Goal: Information Seeking & Learning: Compare options

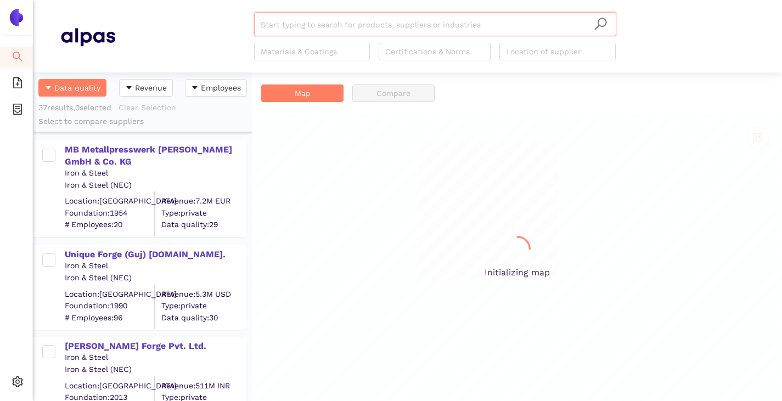
scroll to position [321, 211]
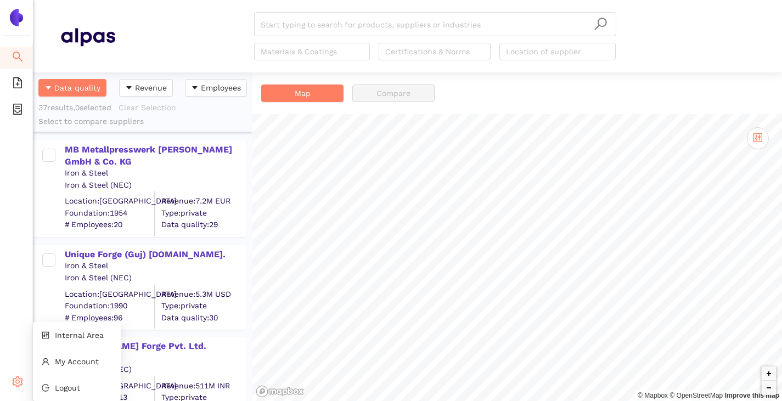
click at [10, 384] on div "Settings" at bounding box center [16, 384] width 33 height 22
click at [49, 342] on li "Internal Area" at bounding box center [77, 335] width 88 height 22
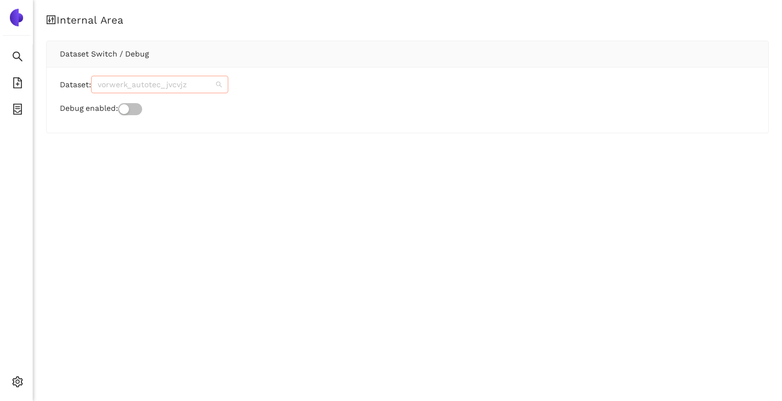
click at [142, 81] on span "vorwerk_autotec_jvcvjz" at bounding box center [160, 84] width 124 height 16
click at [206, 86] on span "vorwerk_autotec_jvcvjz" at bounding box center [160, 84] width 124 height 16
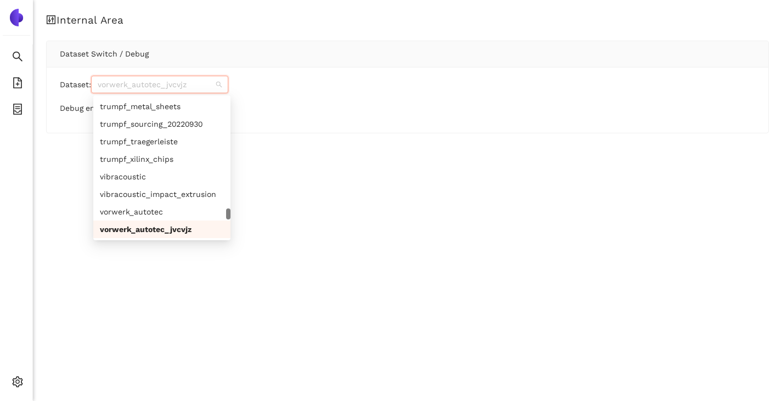
paste input "rreu_efqfef"
type input "rreu_efqfef"
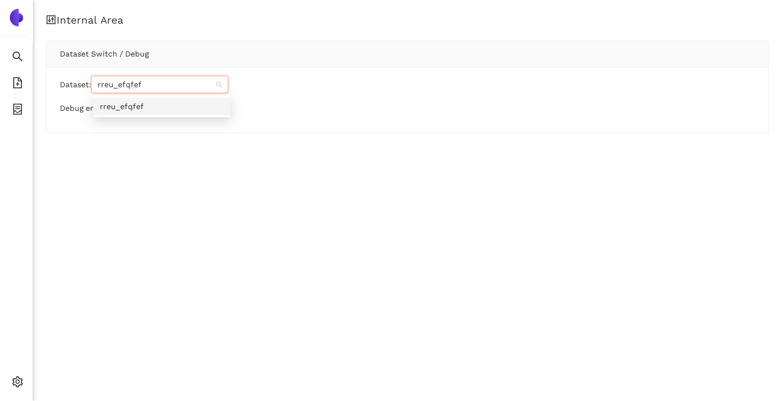
click at [167, 106] on div "rreu_efqfef" at bounding box center [162, 106] width 124 height 12
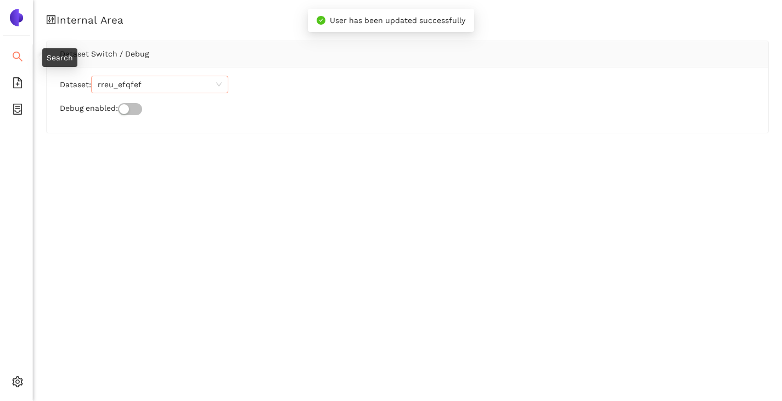
click at [20, 57] on icon "search" at bounding box center [17, 56] width 11 height 11
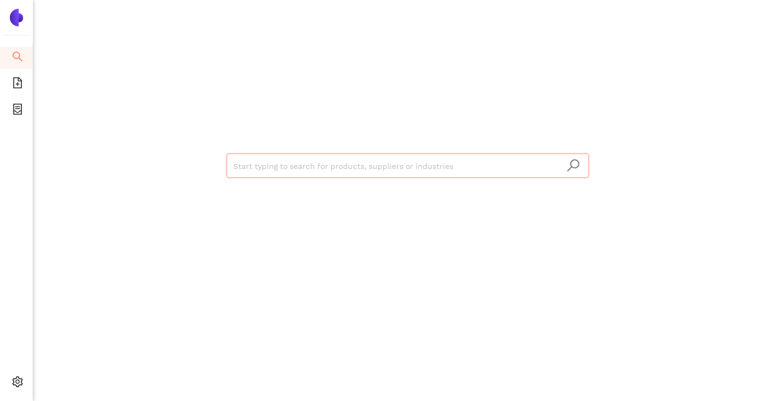
click at [257, 173] on input "search" at bounding box center [407, 166] width 349 height 24
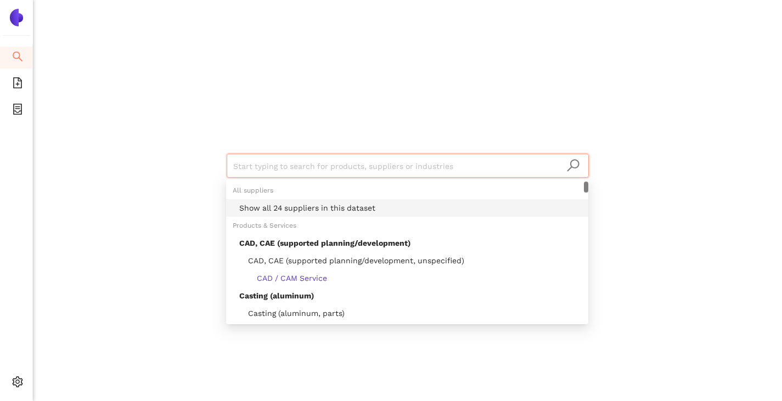
click at [270, 208] on div "Show all 24 suppliers in this dataset" at bounding box center [410, 208] width 343 height 12
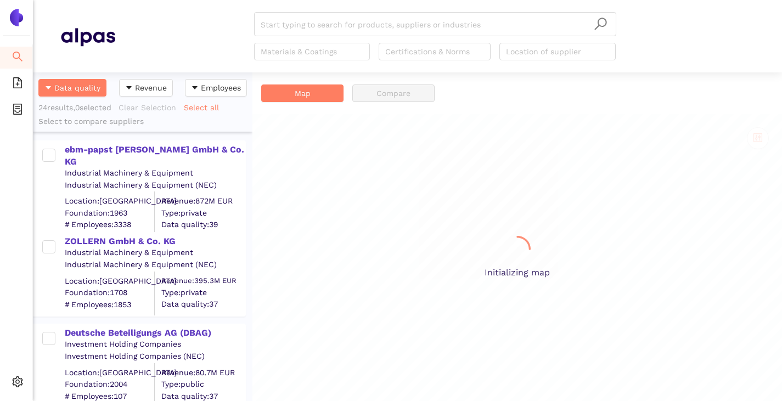
scroll to position [321, 211]
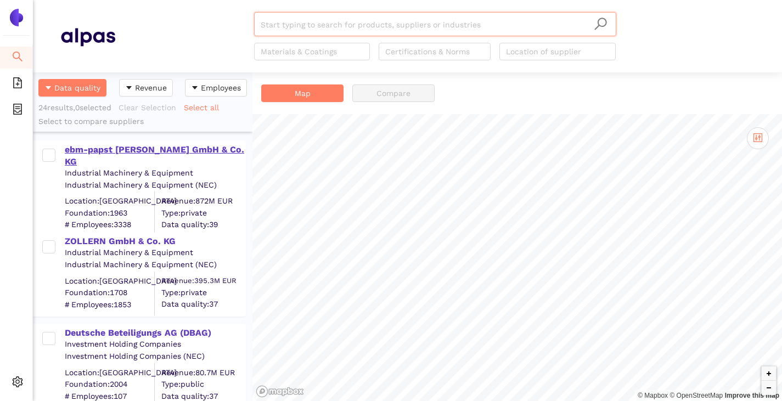
click at [88, 151] on div "ebm-papst [PERSON_NAME] GmbH & Co. KG" at bounding box center [155, 156] width 180 height 25
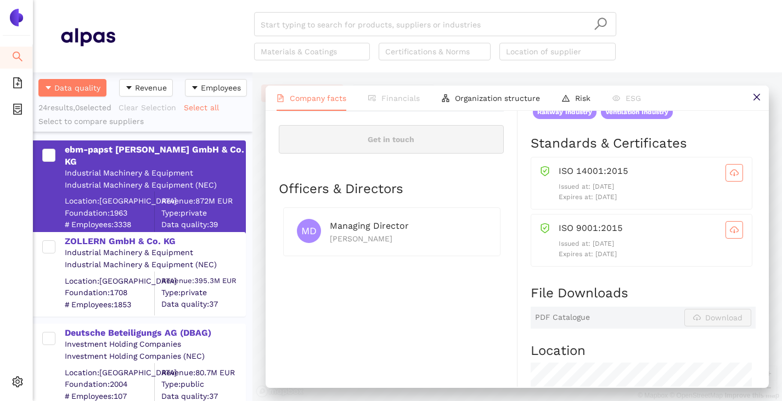
scroll to position [494, 0]
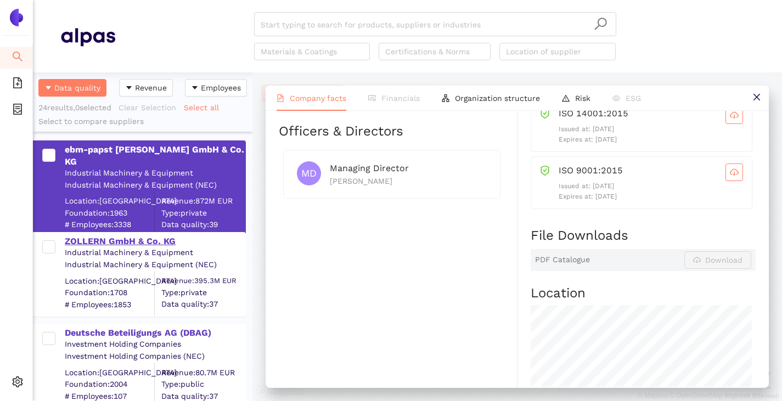
click at [116, 243] on div "ZOLLERN GmbH & Co. KG" at bounding box center [155, 241] width 180 height 12
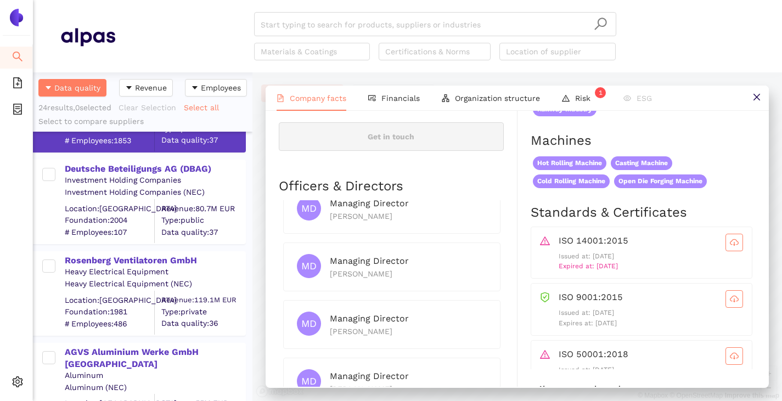
scroll to position [165, 0]
click at [130, 163] on div "Deutsche Beteiligungs AG (DBAG)" at bounding box center [155, 168] width 180 height 12
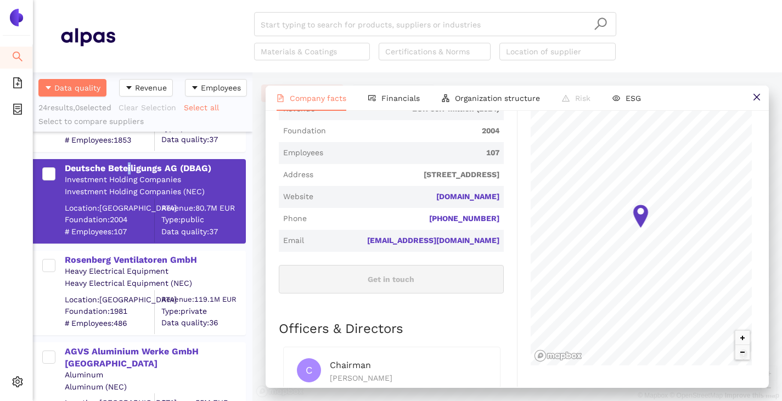
scroll to position [494, 0]
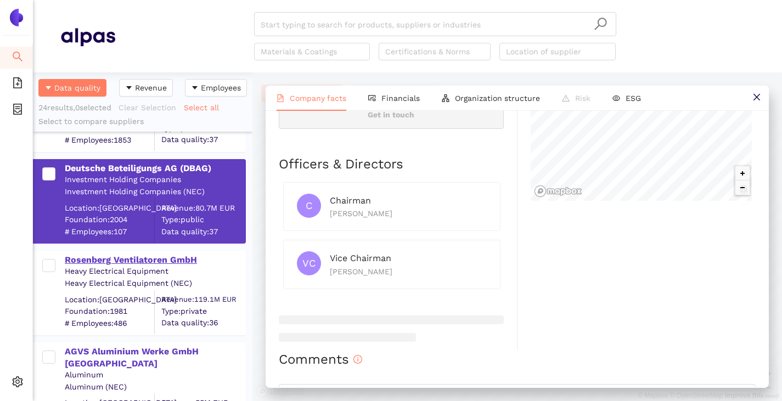
click at [141, 257] on div "Rosenberg Ventilatoren GmbH" at bounding box center [155, 260] width 180 height 12
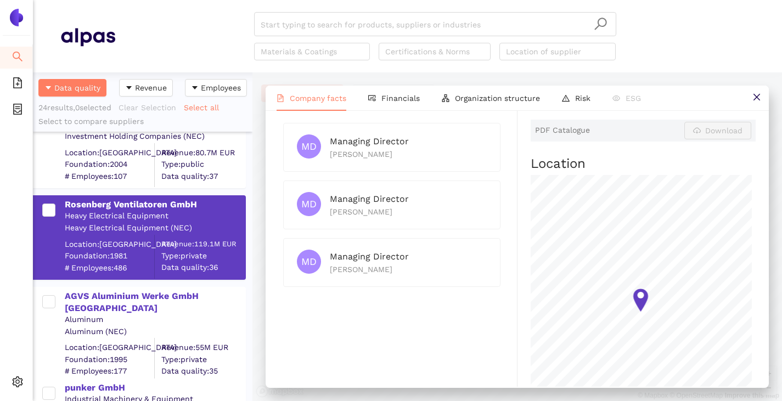
scroll to position [274, 0]
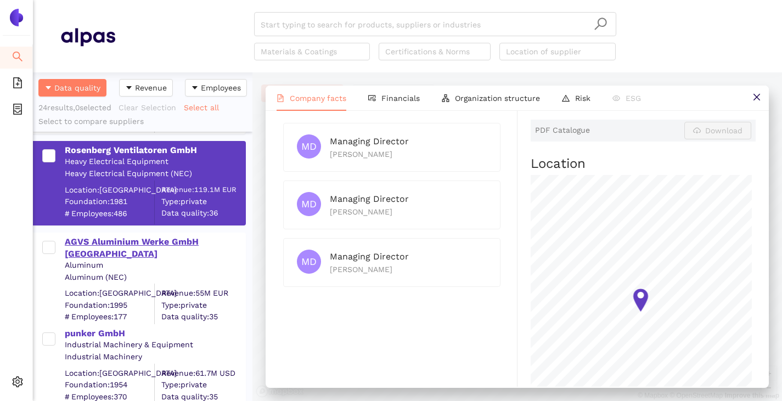
click at [92, 237] on div "AGVS Aluminium Werke GmbH [GEOGRAPHIC_DATA]" at bounding box center [155, 248] width 180 height 25
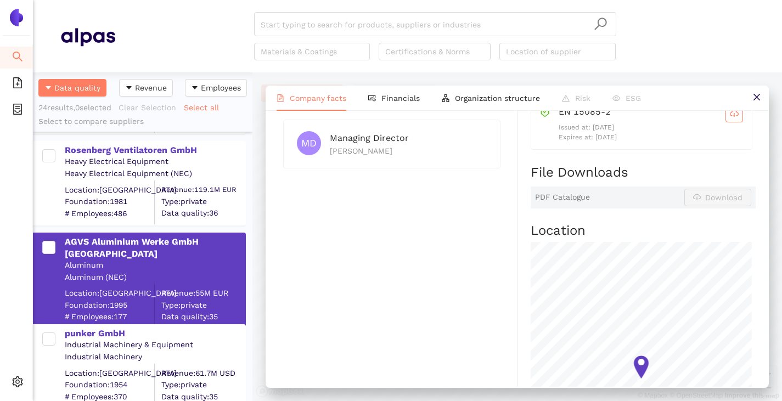
scroll to position [384, 0]
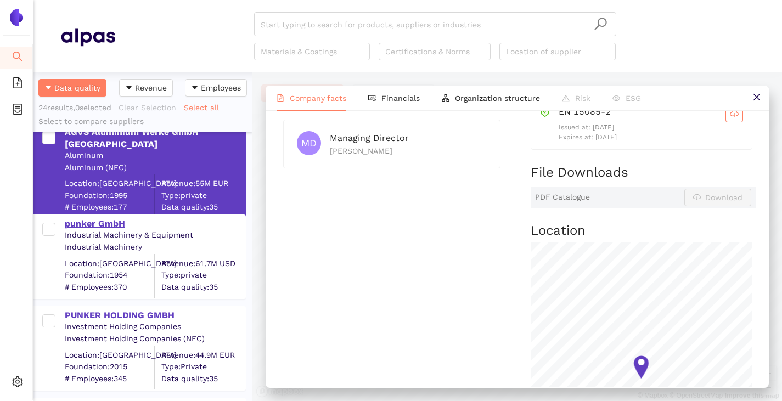
click at [79, 227] on div "punker GmbH" at bounding box center [155, 224] width 180 height 12
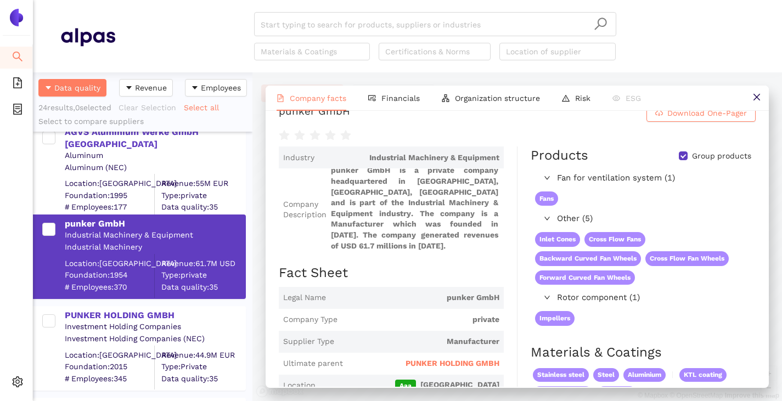
scroll to position [0, 0]
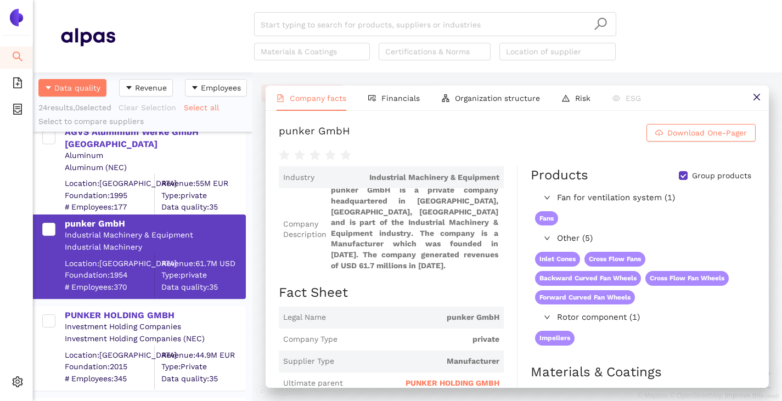
click at [679, 178] on input "Group products" at bounding box center [683, 175] width 9 height 9
checkbox input "false"
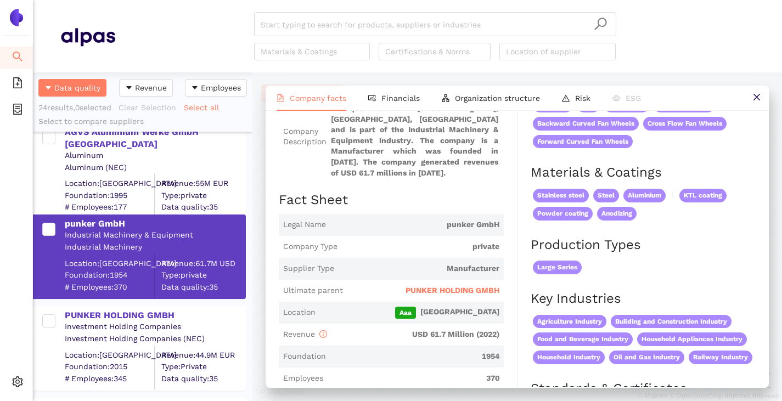
scroll to position [110, 0]
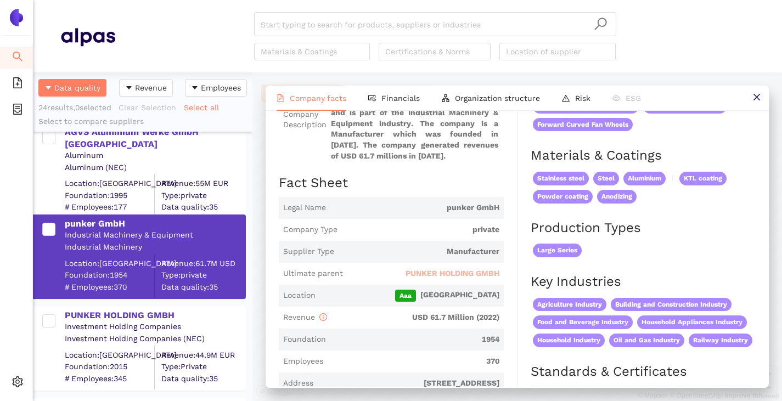
click at [415, 270] on span "PUNKER HOLDING GMBH" at bounding box center [453, 273] width 94 height 11
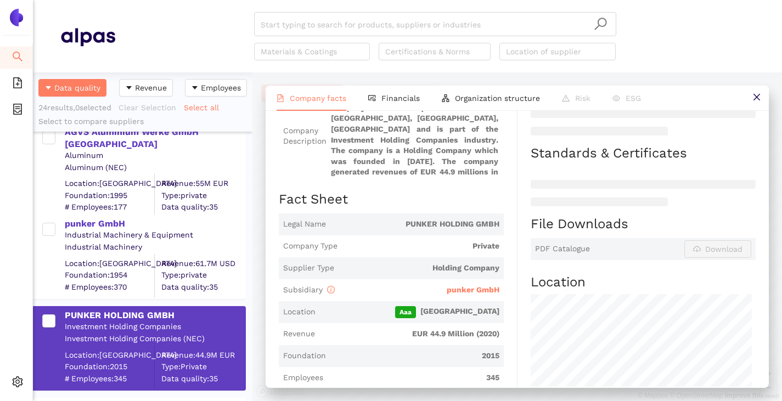
scroll to position [274, 0]
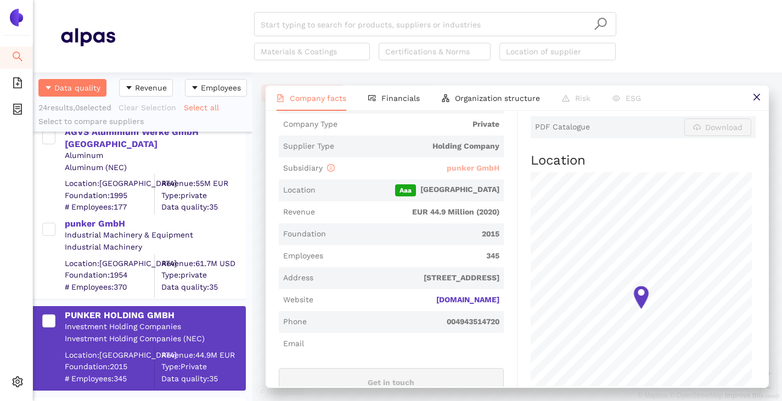
click at [473, 170] on span "punker GmbH" at bounding box center [473, 168] width 53 height 9
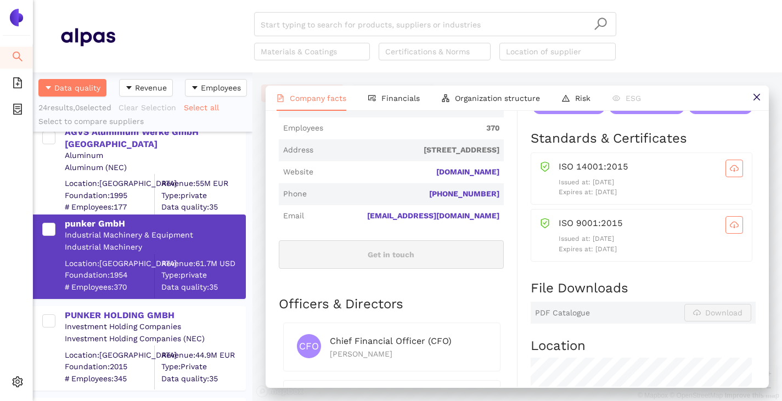
scroll to position [384, 0]
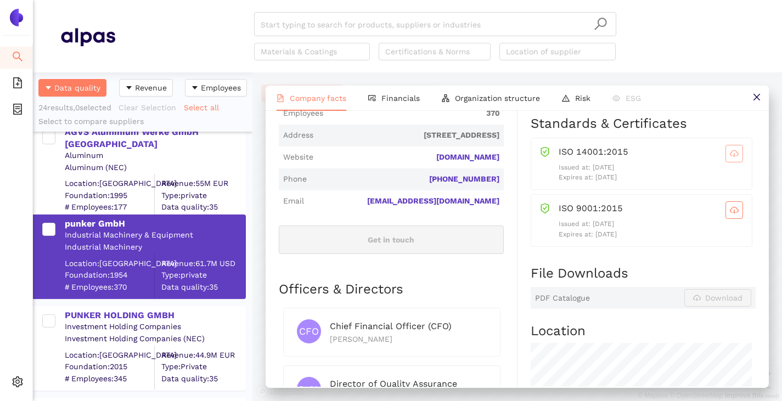
click at [730, 156] on icon "cloud-download" at bounding box center [734, 153] width 9 height 6
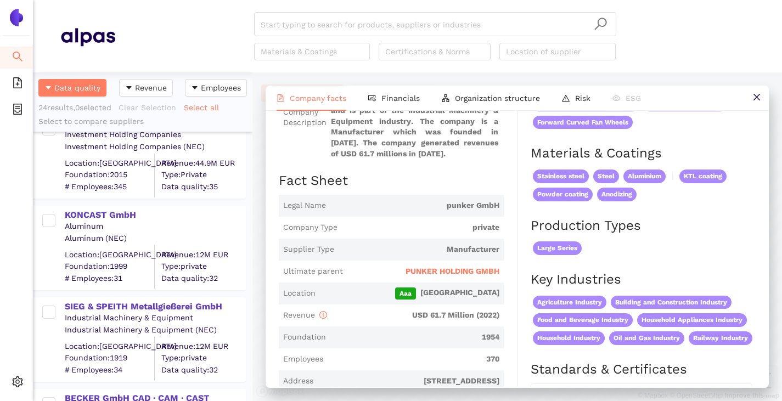
scroll to position [604, 0]
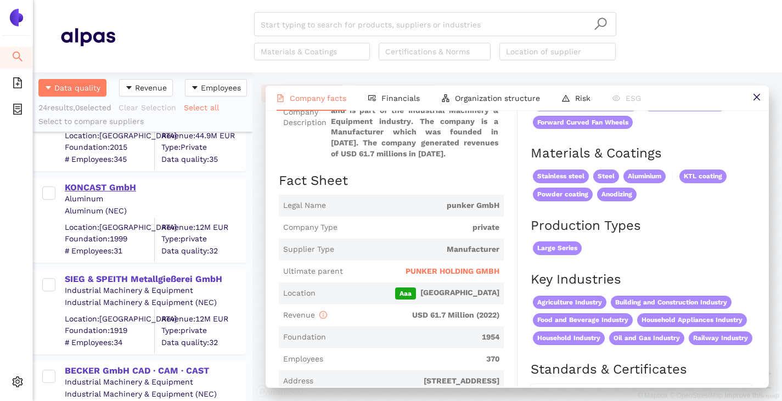
click at [104, 186] on div "KONCAST GmbH" at bounding box center [155, 188] width 180 height 12
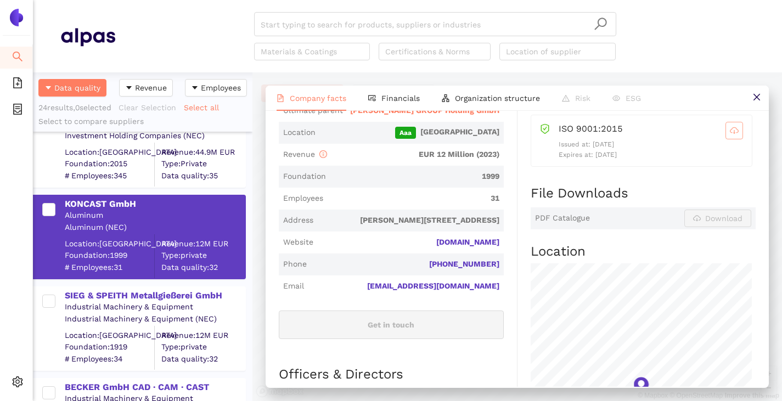
scroll to position [659, 0]
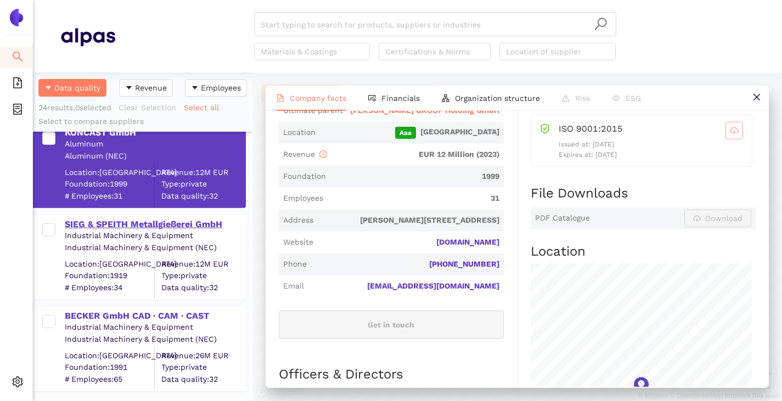
click at [86, 224] on div "SIEG & SPEITH Metallgießerei GmbH" at bounding box center [155, 224] width 180 height 12
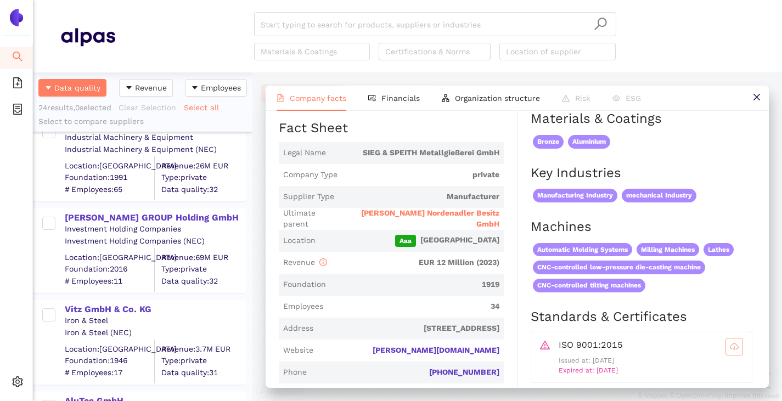
scroll to position [933, 0]
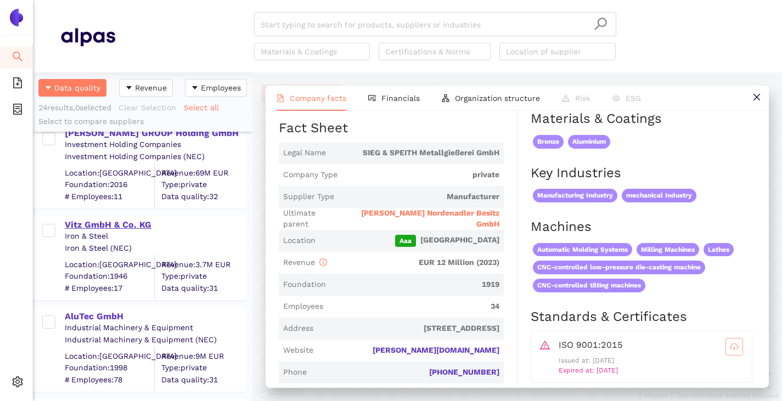
click at [95, 218] on div "Vitz GmbH & Co. KG" at bounding box center [155, 224] width 180 height 14
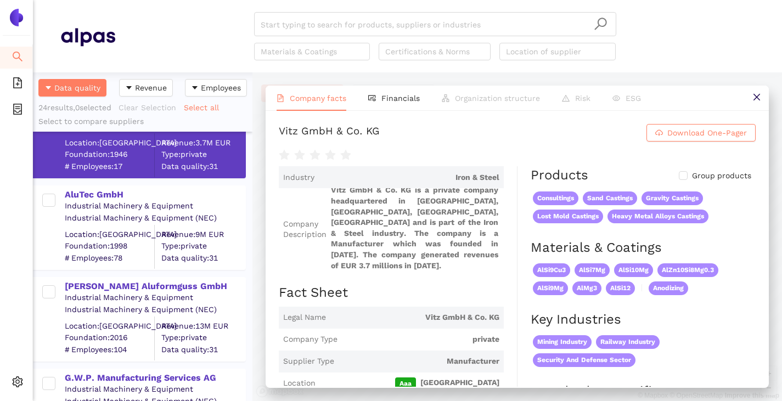
scroll to position [1098, 0]
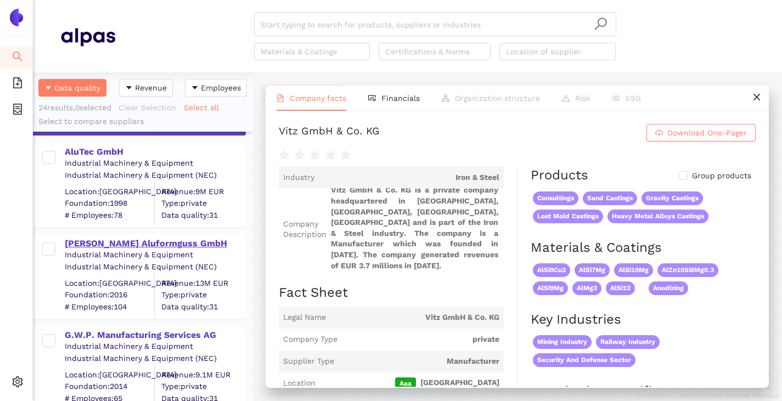
click at [117, 242] on div "[PERSON_NAME] Aluformguss GmbH" at bounding box center [155, 244] width 180 height 12
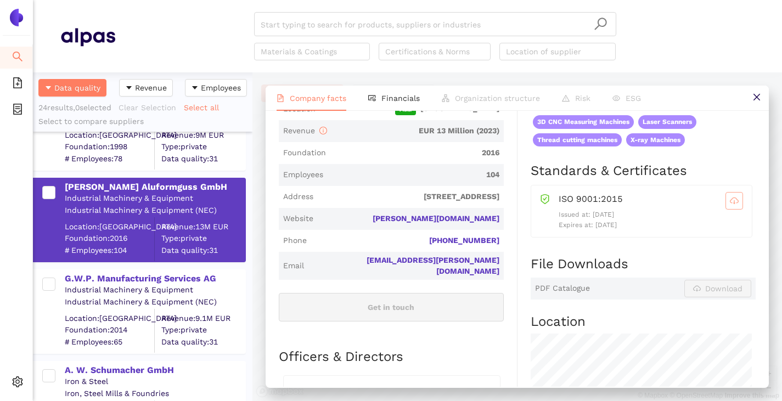
scroll to position [1208, 0]
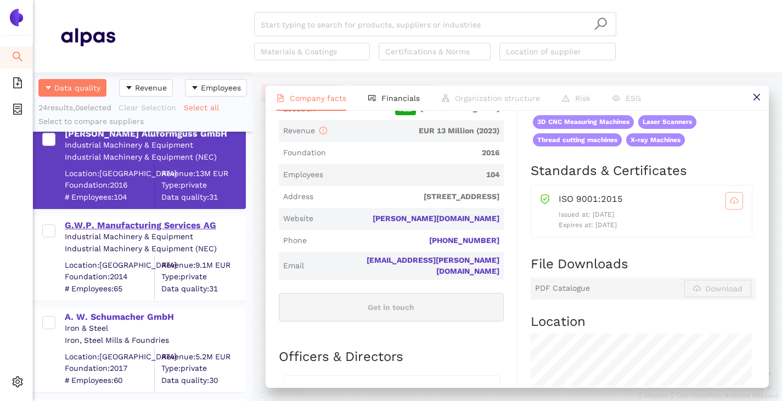
click at [121, 221] on div "G.W.P. Manufacturing Services AG" at bounding box center [155, 226] width 180 height 12
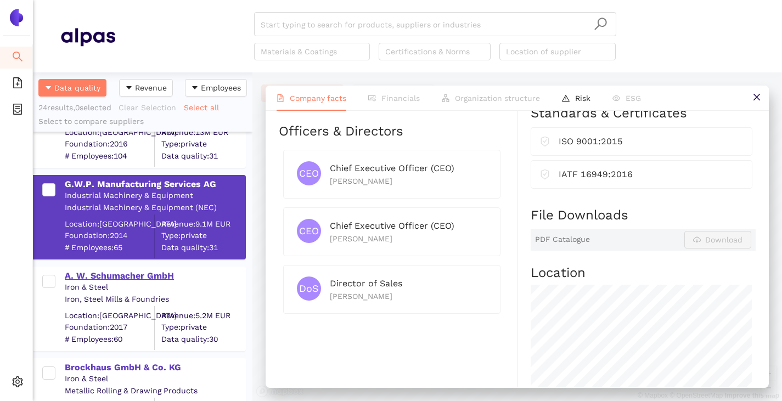
scroll to position [1262, 0]
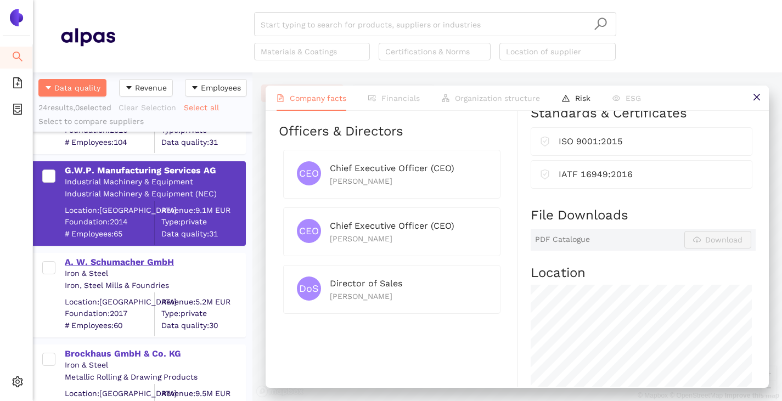
click at [143, 262] on div "A. W. Schumacher GmbH" at bounding box center [155, 262] width 180 height 12
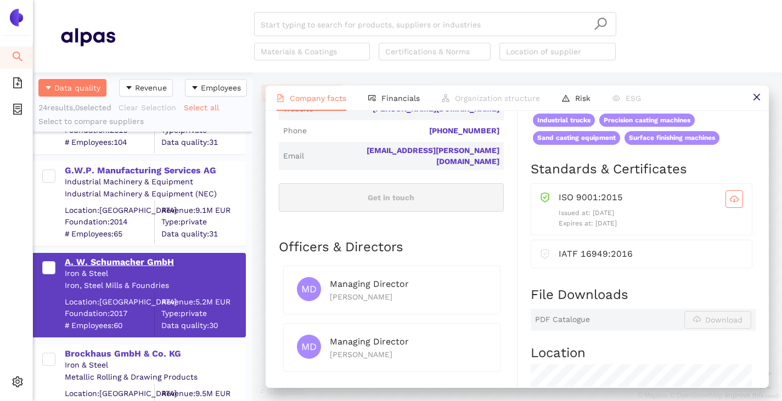
scroll to position [1372, 0]
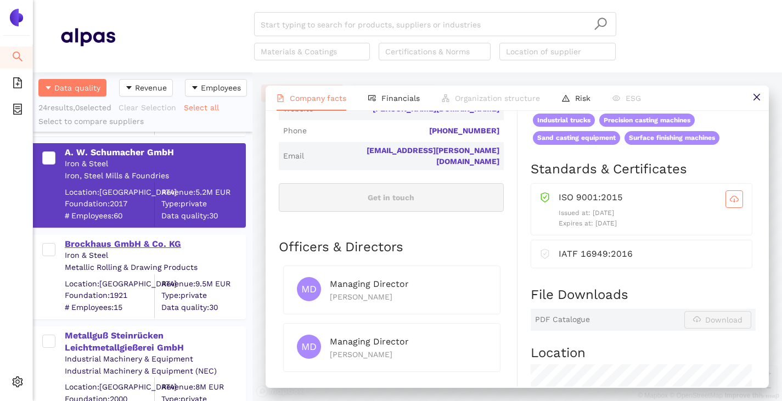
click at [124, 247] on div "Brockhaus GmbH & Co. KG" at bounding box center [155, 244] width 180 height 12
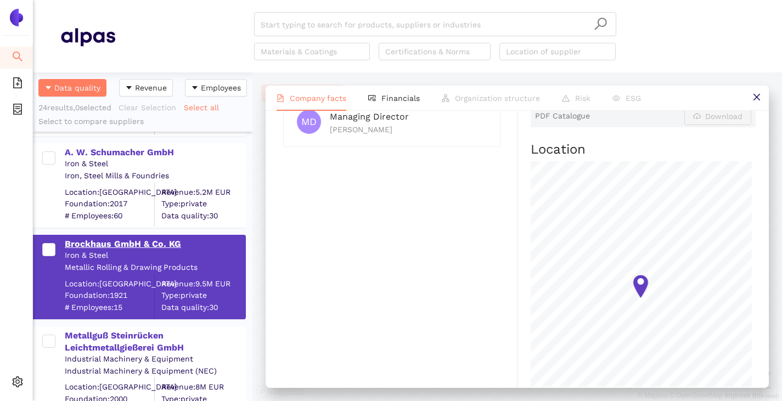
scroll to position [604, 0]
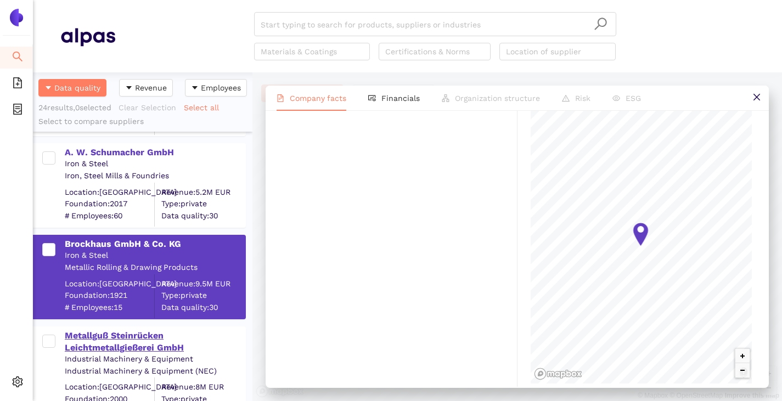
click at [111, 340] on div "Metallguß Steinrücken Leichtmetallgießerei GmbH" at bounding box center [155, 342] width 180 height 25
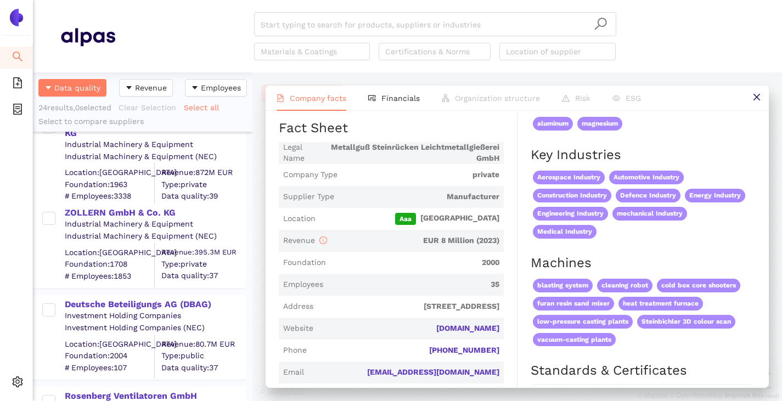
scroll to position [0, 0]
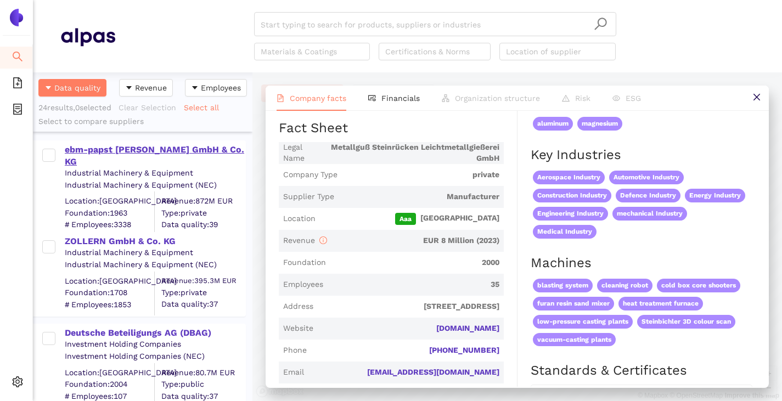
click at [166, 153] on div "ebm-papst [PERSON_NAME] GmbH & Co. KG" at bounding box center [155, 156] width 180 height 25
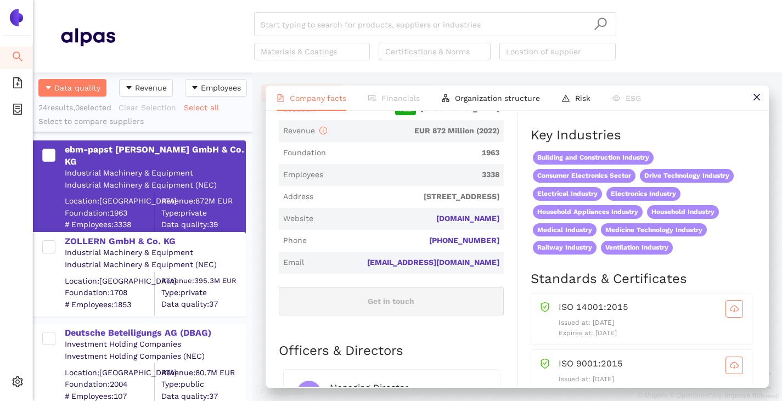
scroll to position [384, 0]
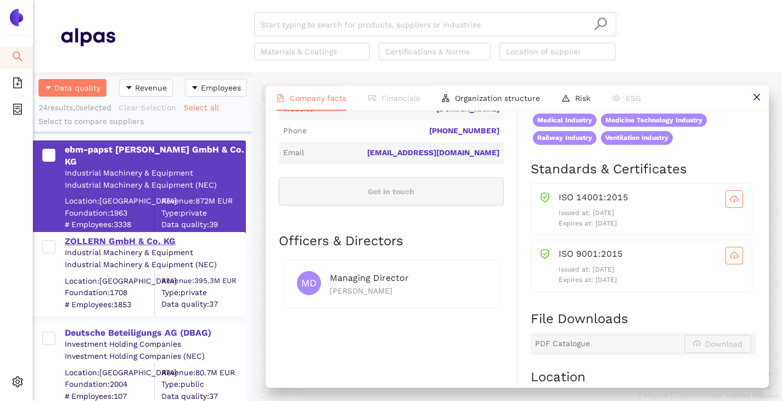
click at [158, 244] on div "ZOLLERN GmbH & Co. KG" at bounding box center [155, 241] width 180 height 12
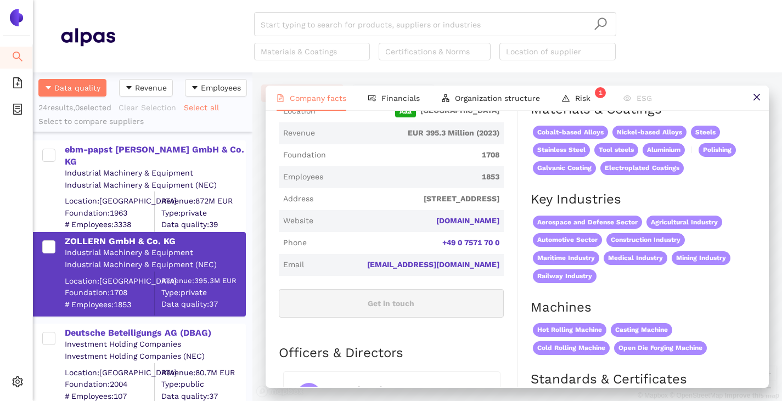
scroll to position [0, 0]
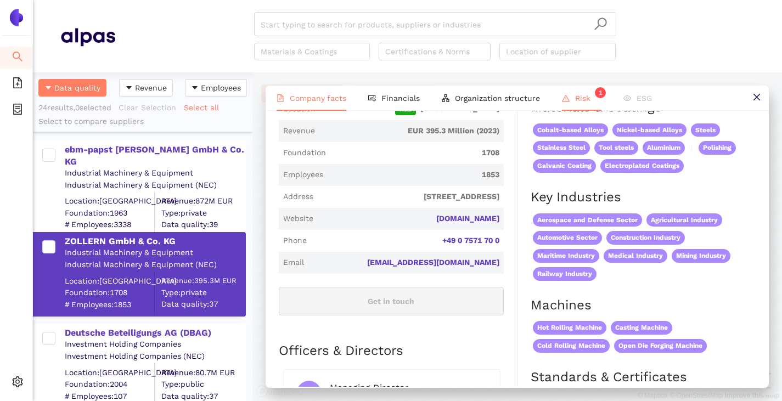
click at [576, 99] on span "Risk 1" at bounding box center [588, 98] width 26 height 9
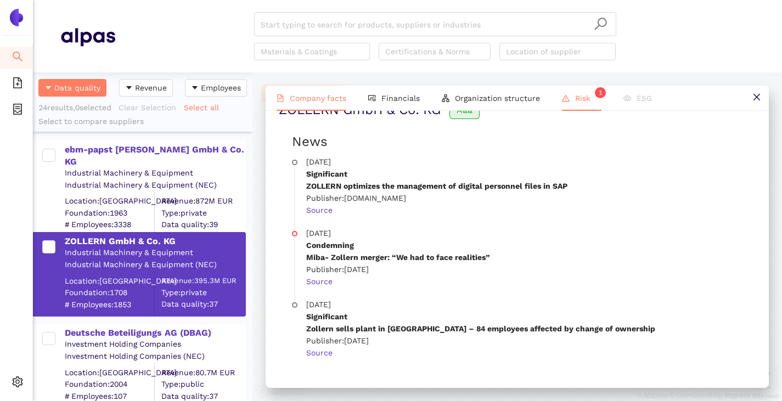
click at [329, 104] on li "Company facts" at bounding box center [312, 98] width 92 height 25
